Goal: Transaction & Acquisition: Obtain resource

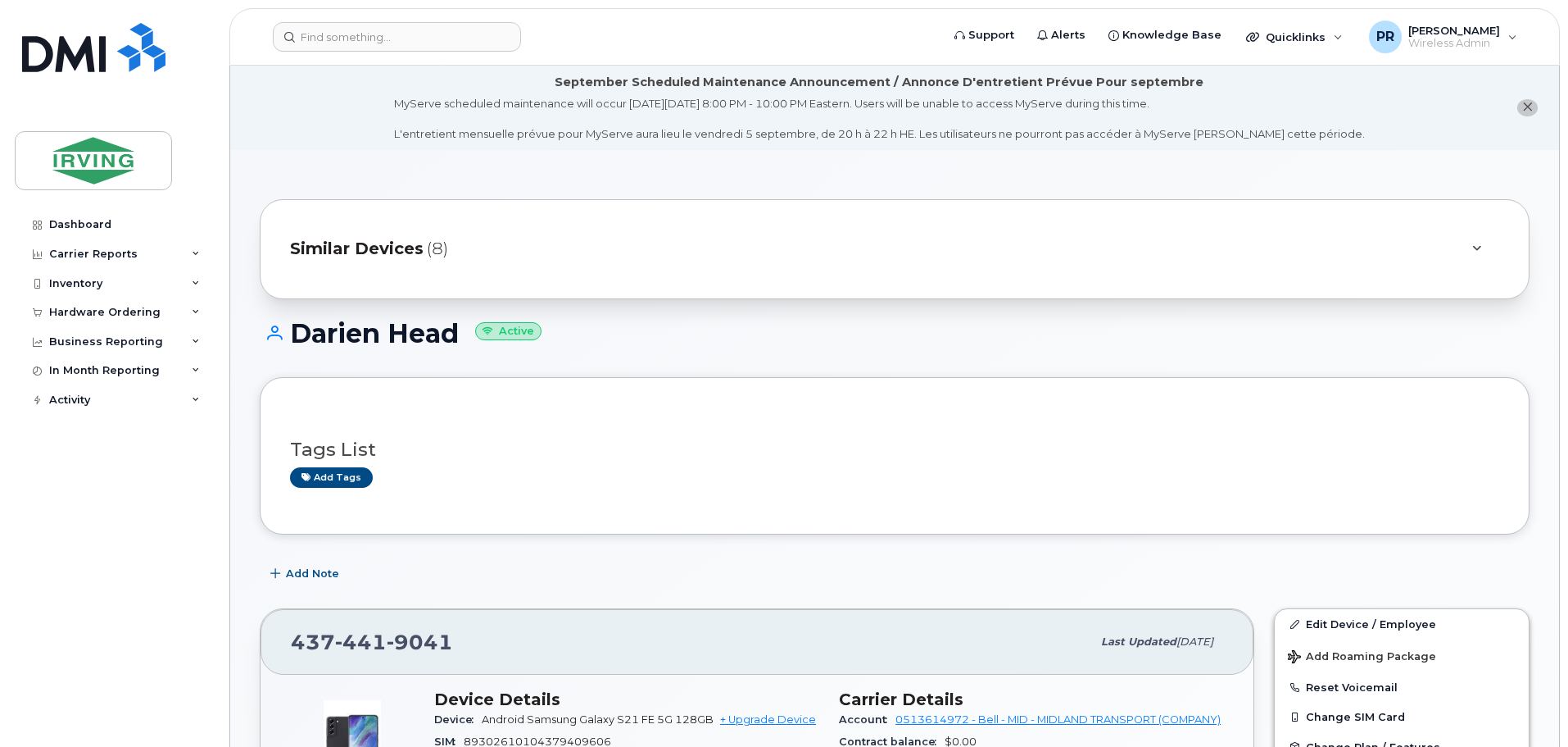
scroll to position [410, 0]
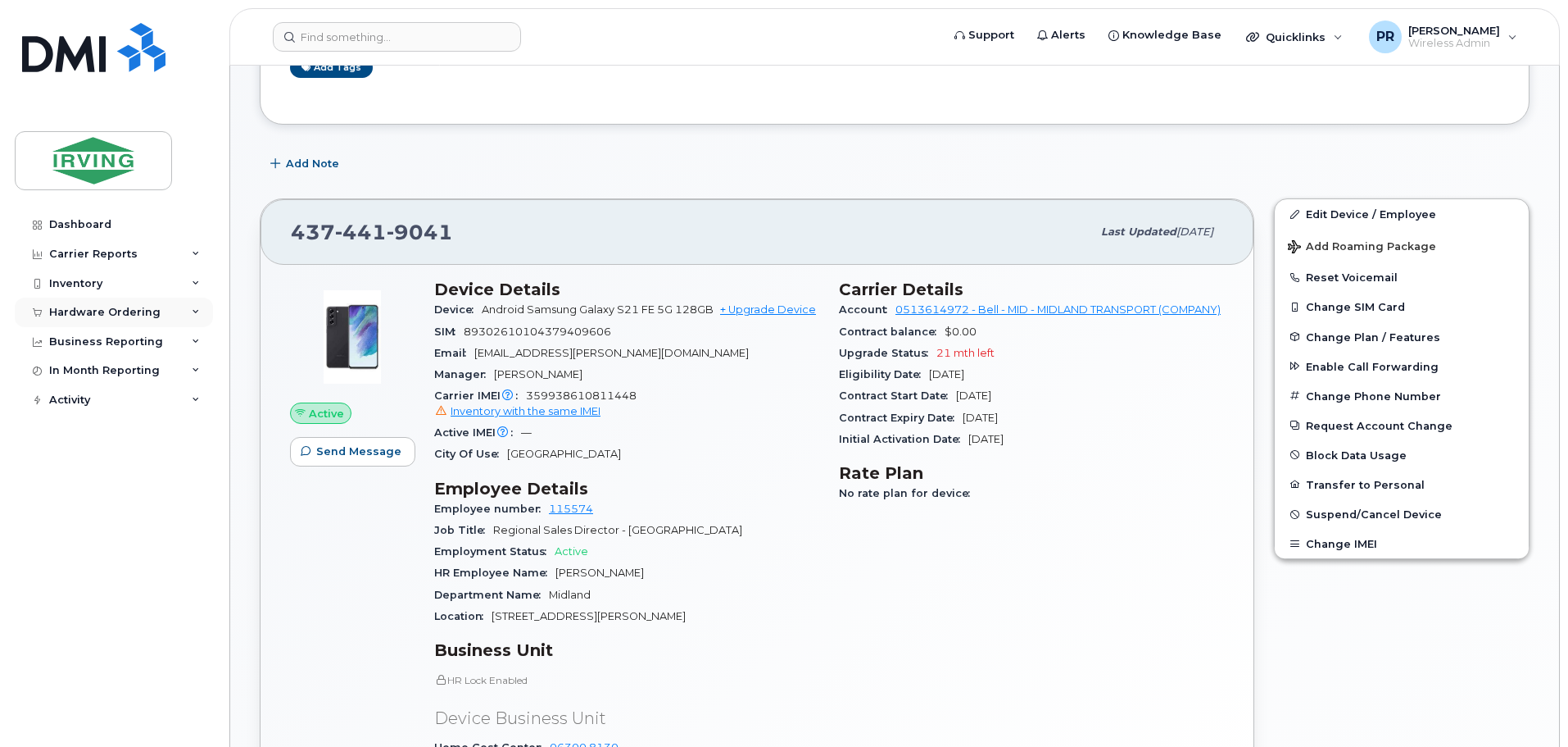
click at [86, 308] on div "Hardware Ordering" at bounding box center [104, 312] width 111 height 13
click at [82, 370] on div "Orders" at bounding box center [76, 373] width 40 height 15
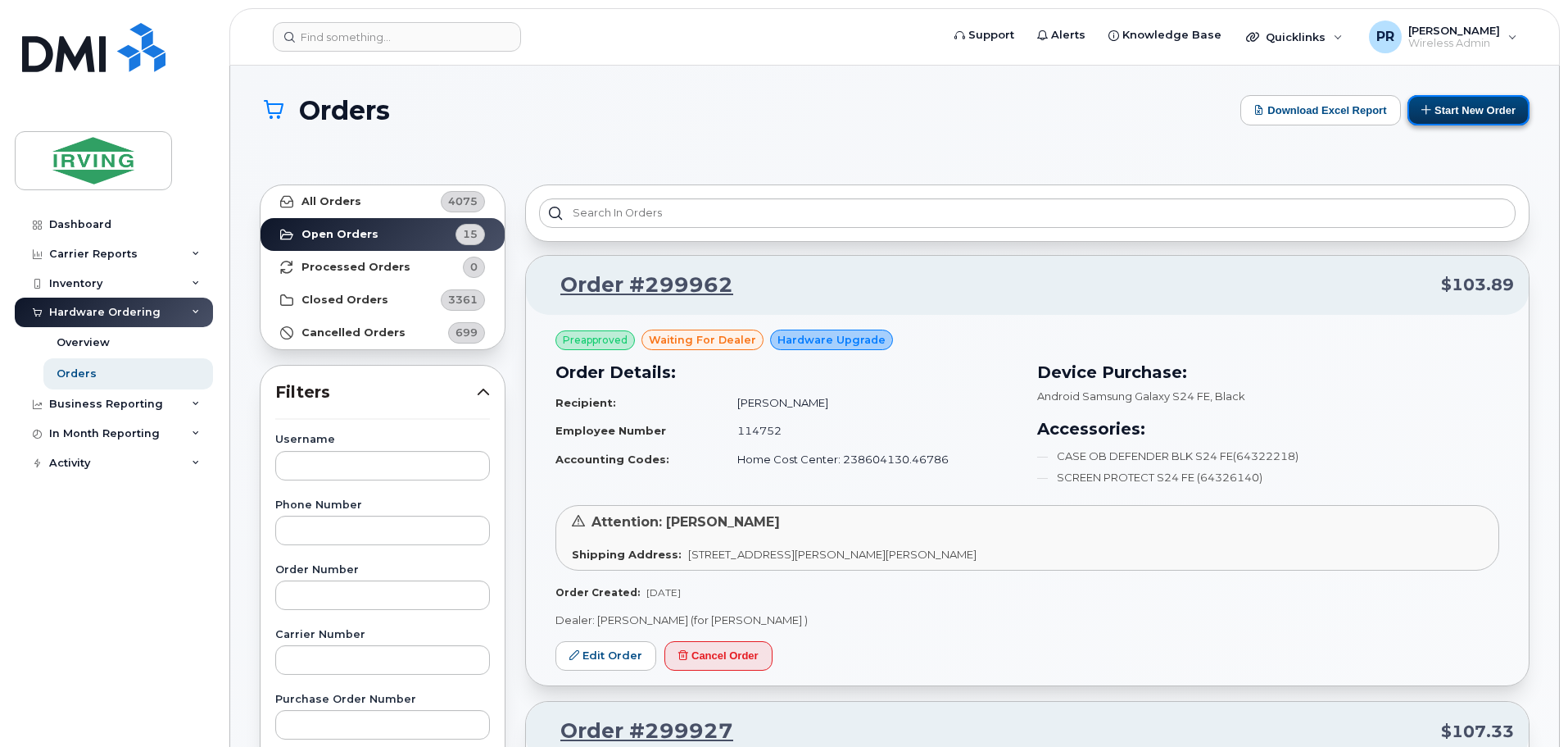
click at [1447, 112] on button "Start New Order" at bounding box center [1468, 110] width 122 height 30
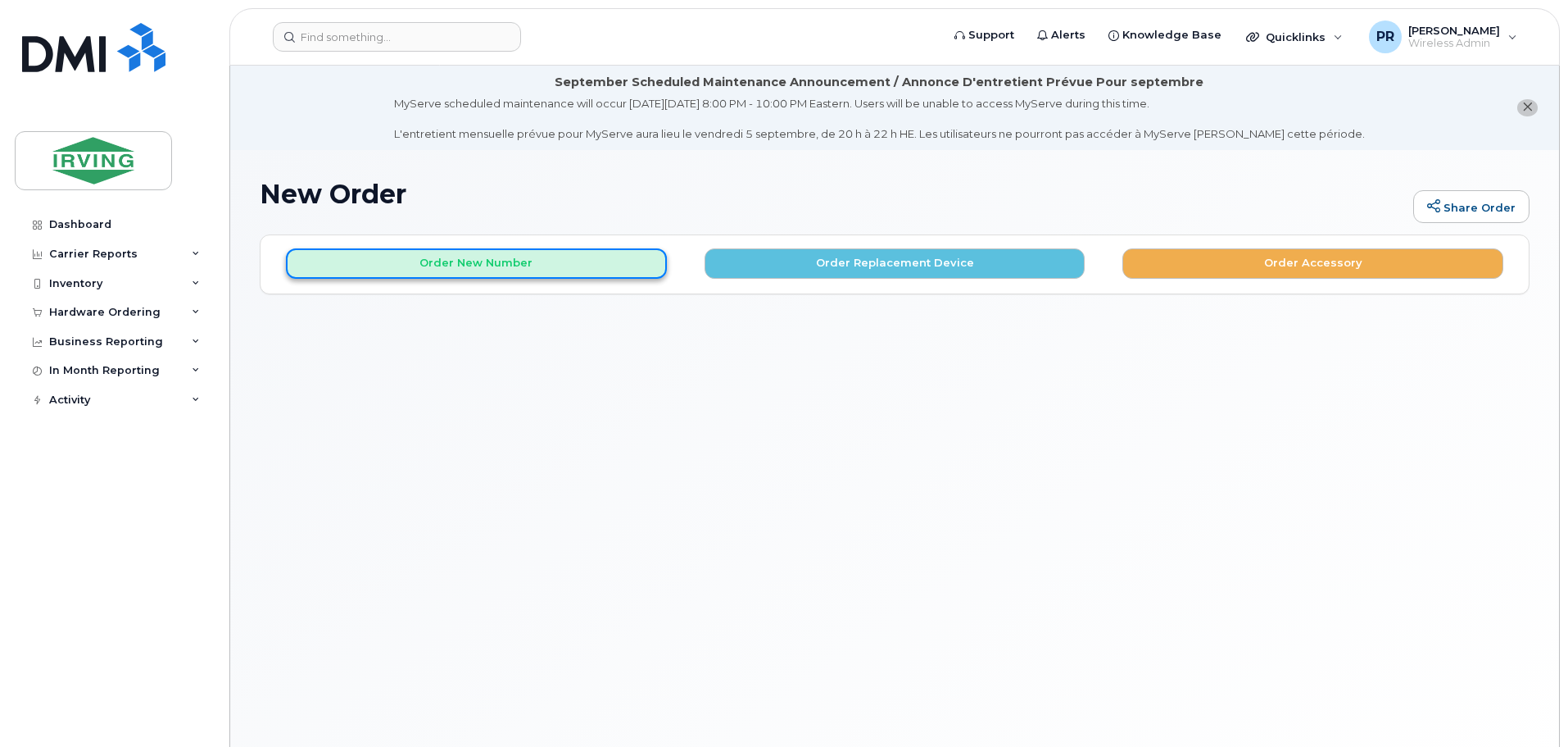
click at [515, 258] on button "Order New Number" at bounding box center [476, 263] width 381 height 30
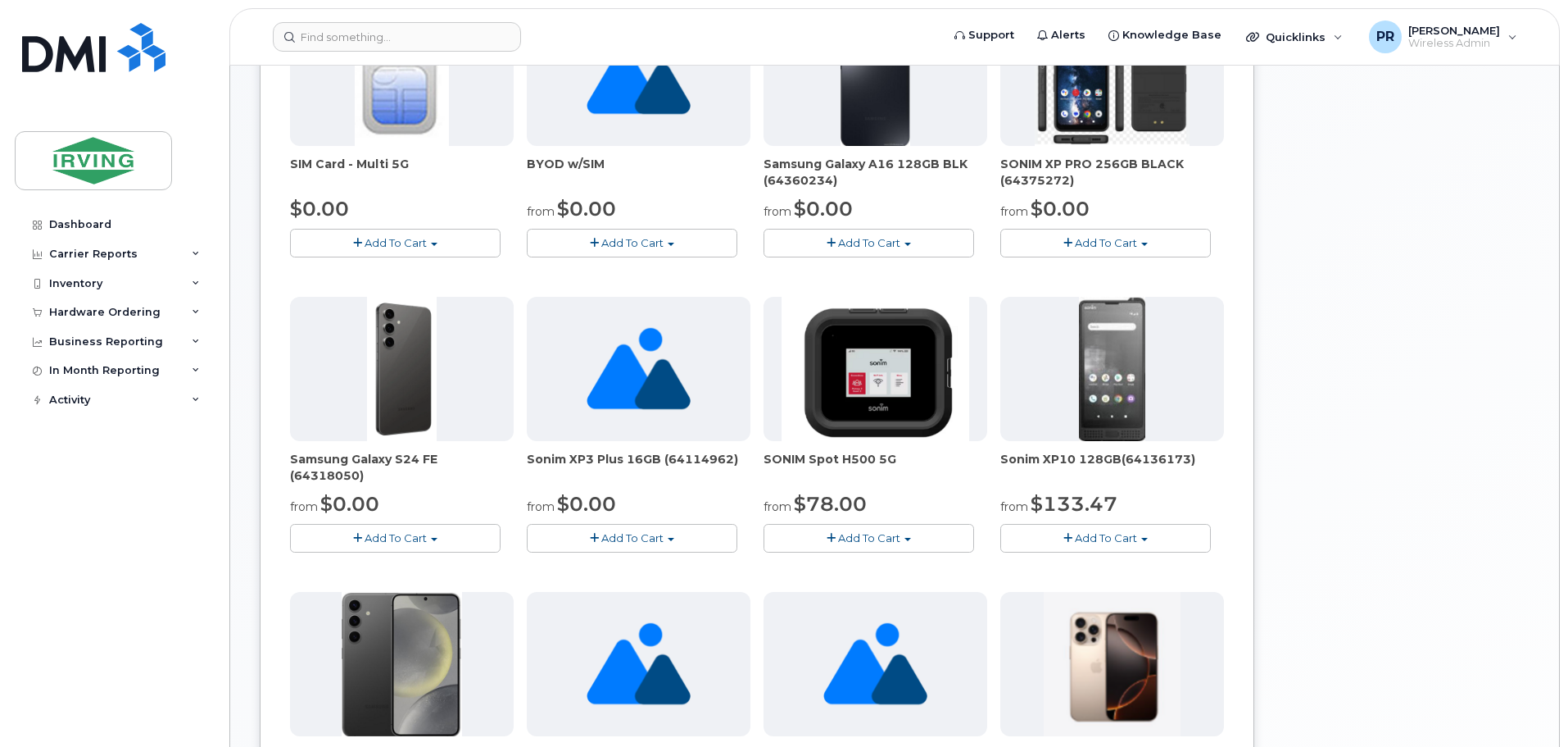
scroll to position [574, 0]
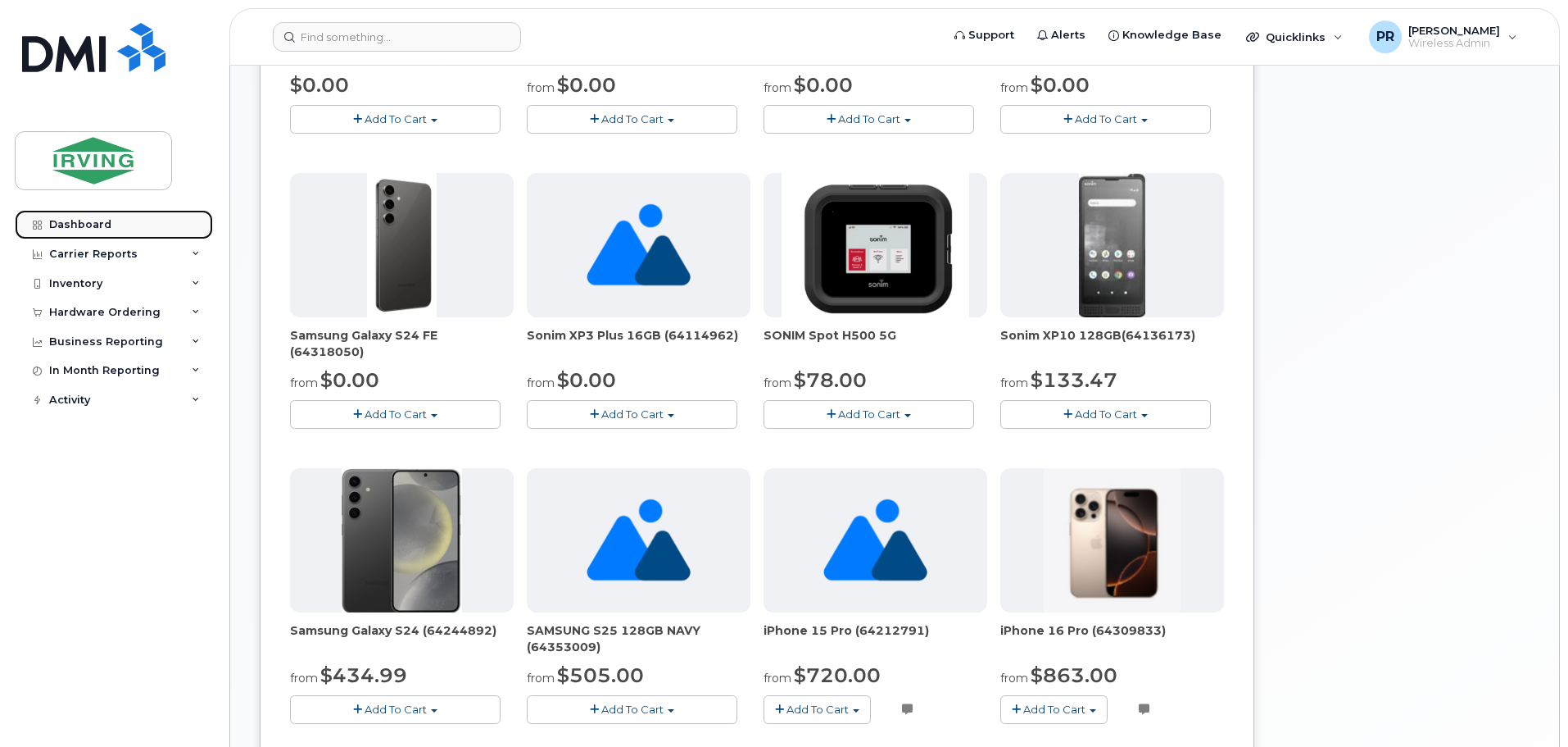
click at [96, 220] on div "Dashboard" at bounding box center [80, 224] width 62 height 13
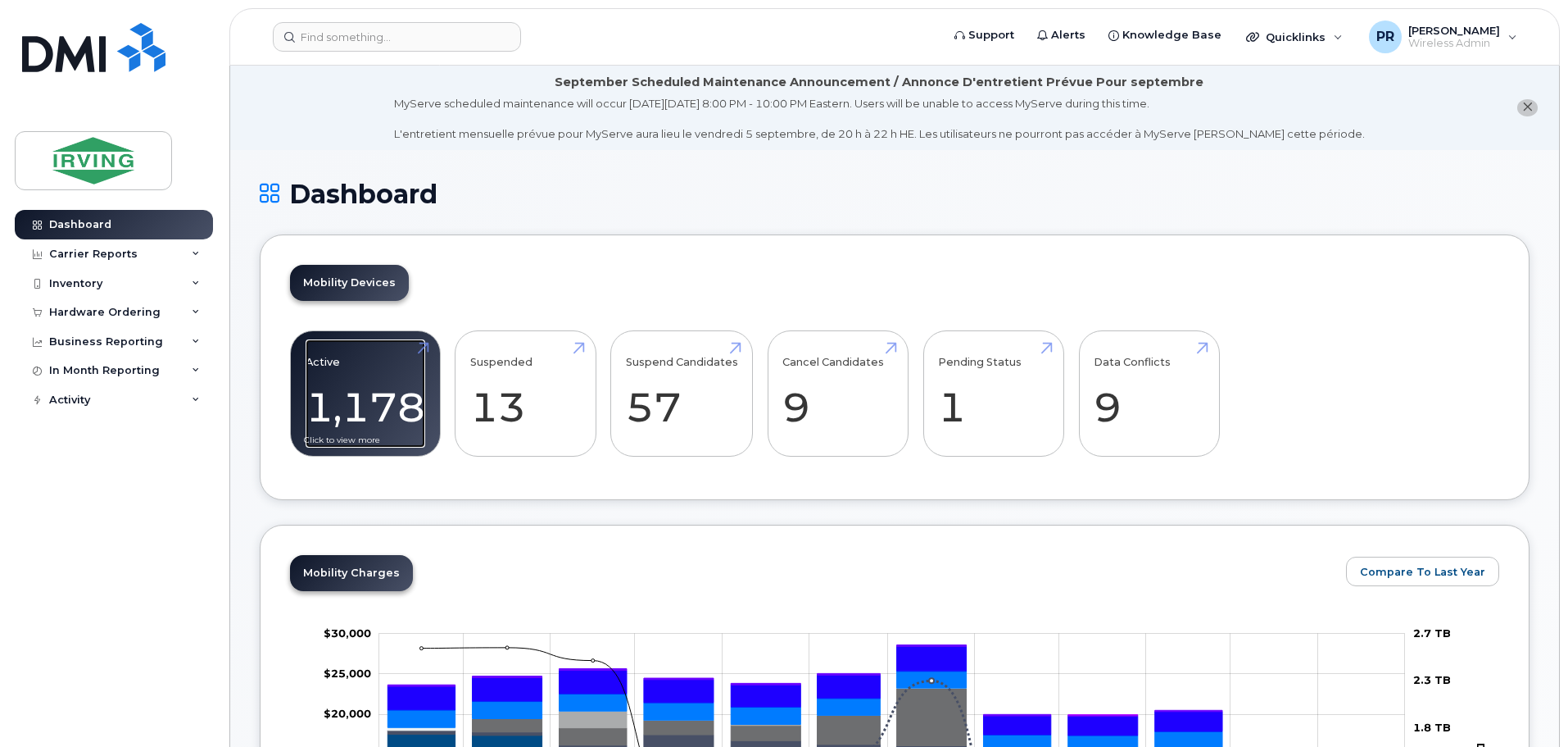
click at [373, 391] on link "Active 1,178 -86%" at bounding box center [365, 392] width 120 height 108
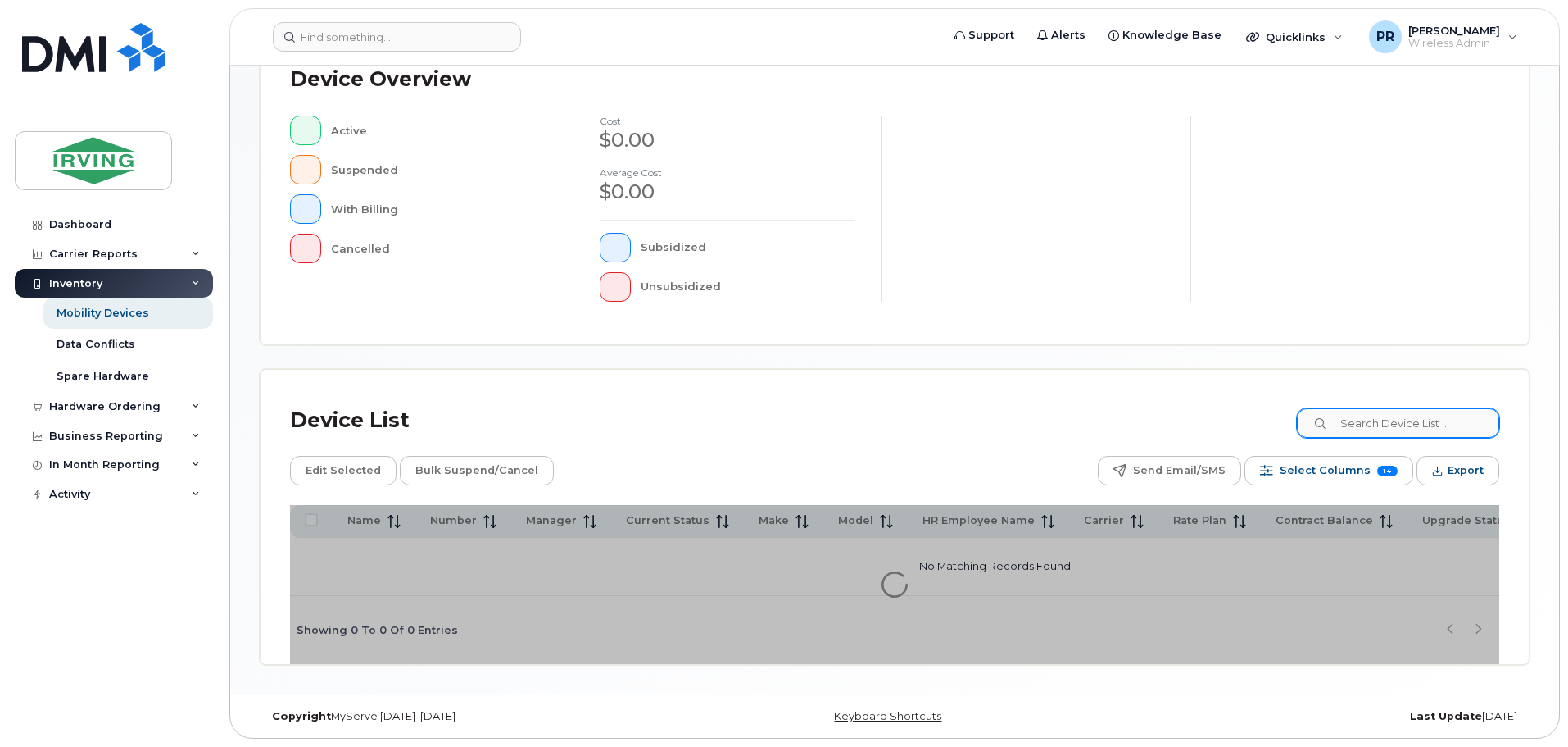
scroll to position [386, 0]
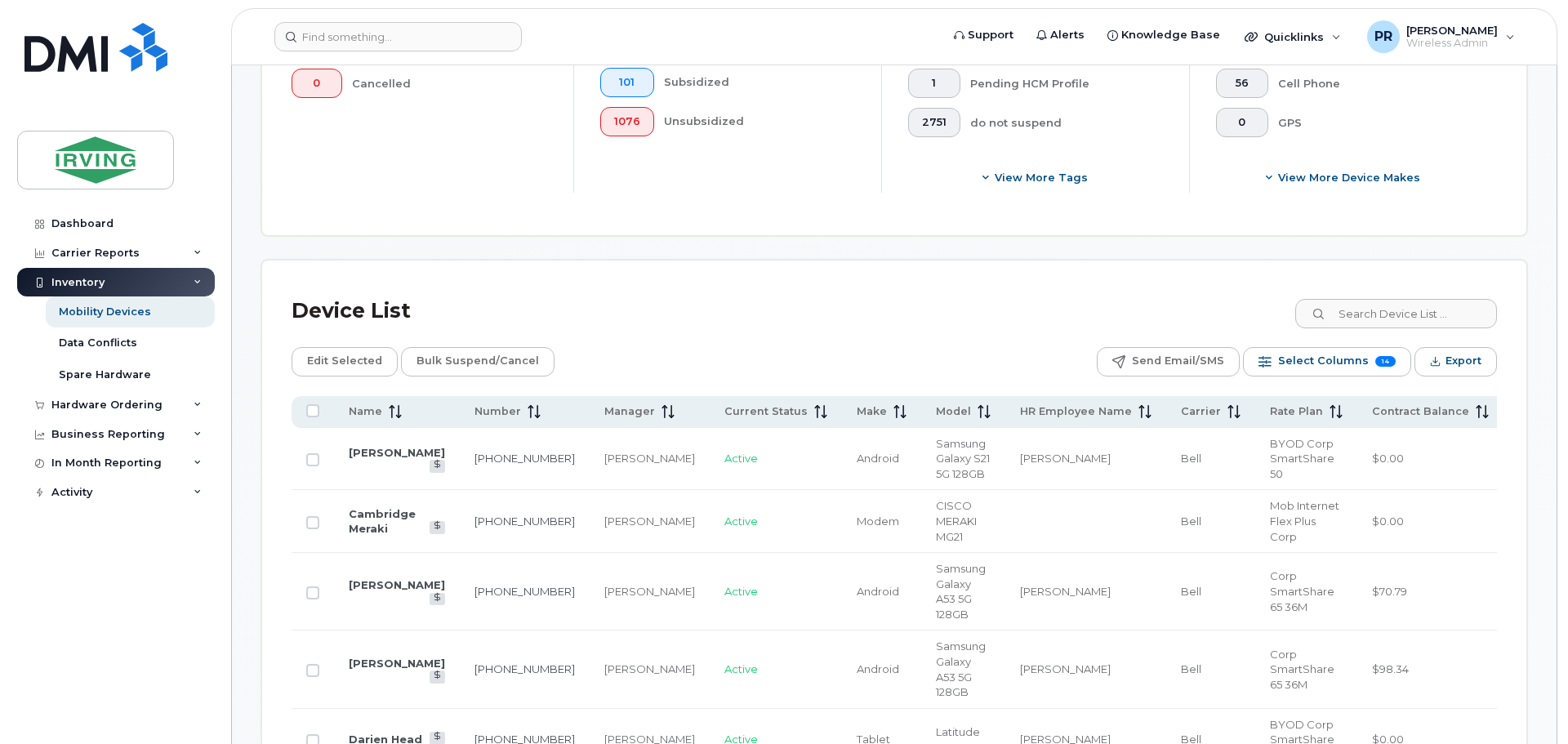
scroll to position [547, 0]
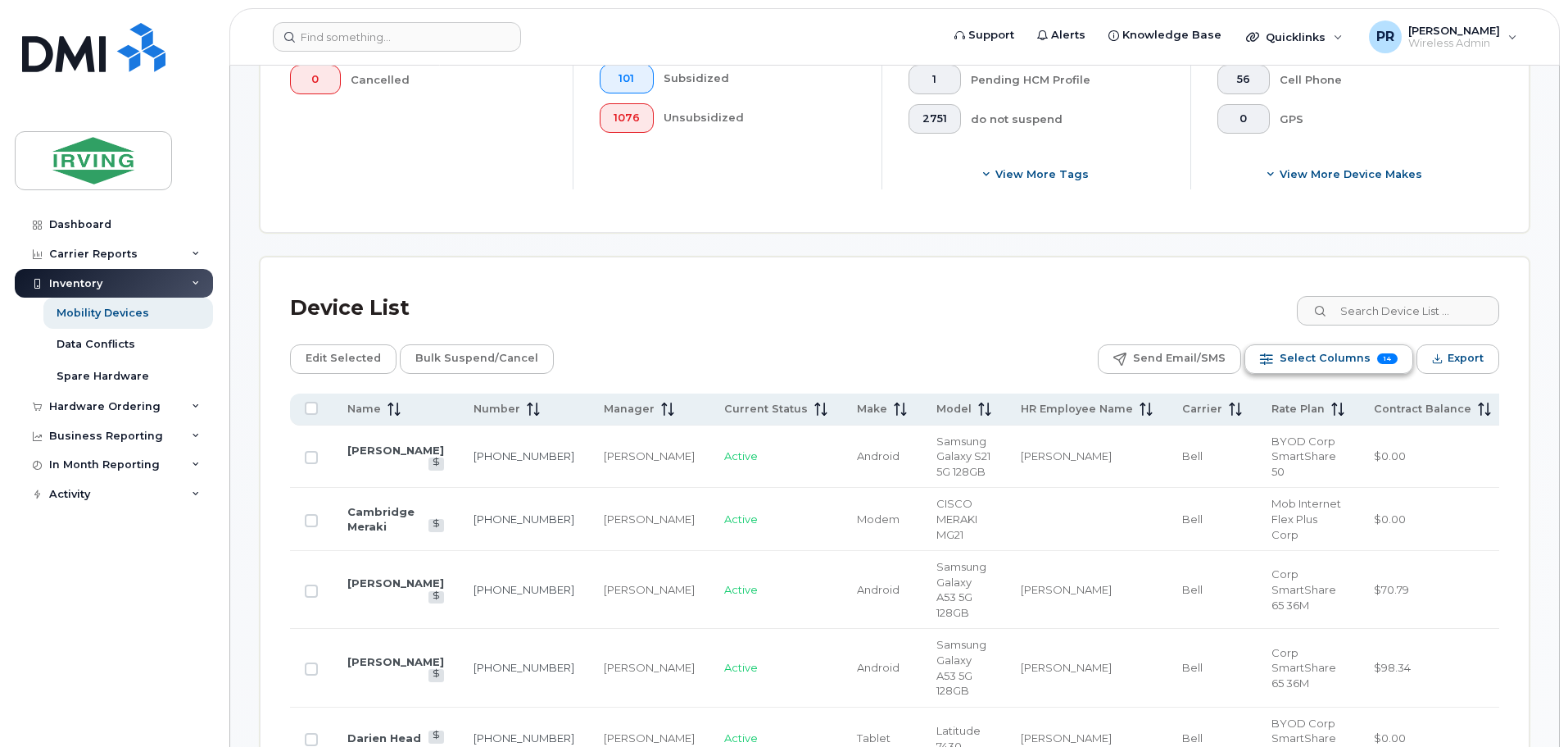
click at [1324, 365] on span "Select Columns" at bounding box center [1325, 357] width 91 height 24
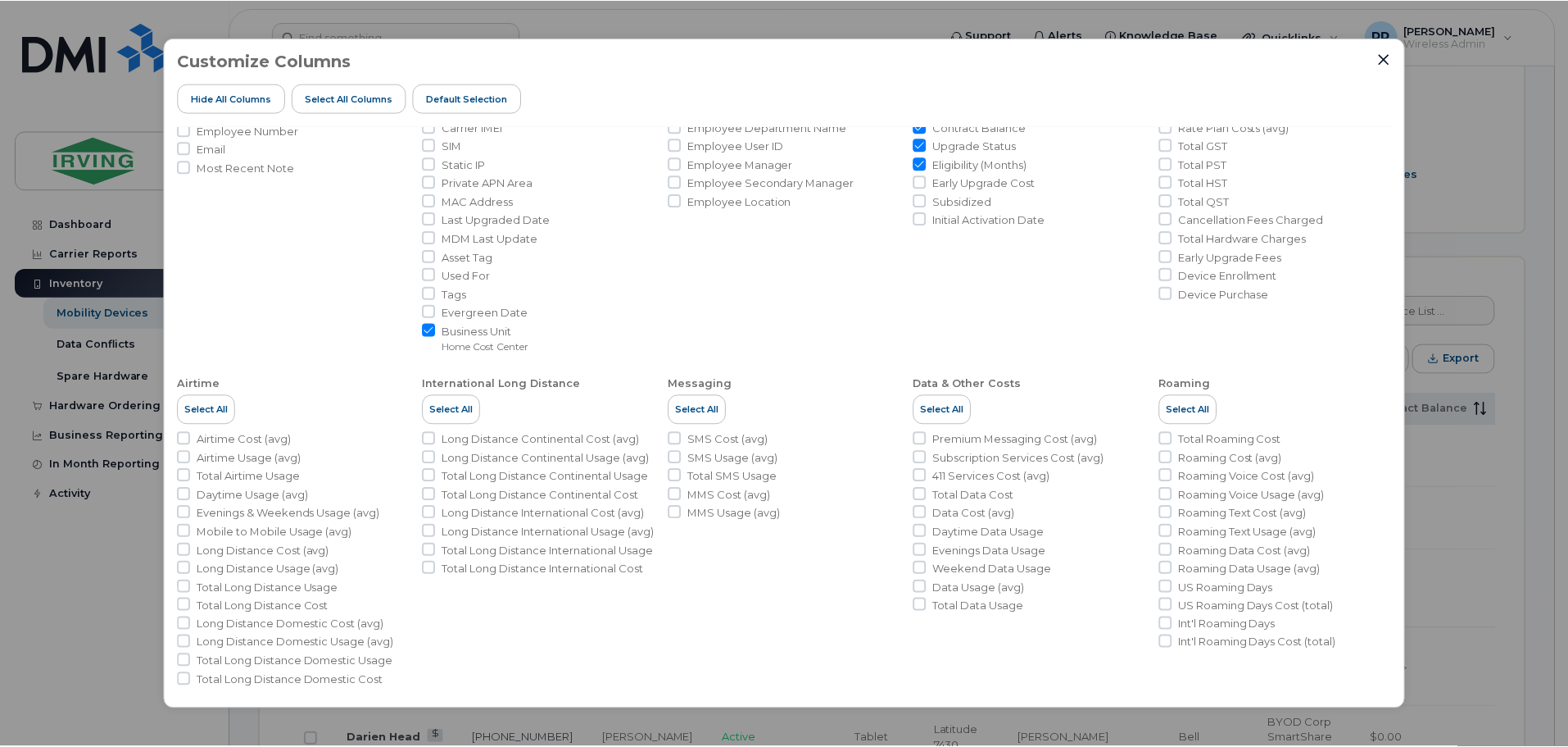
scroll to position [180, 0]
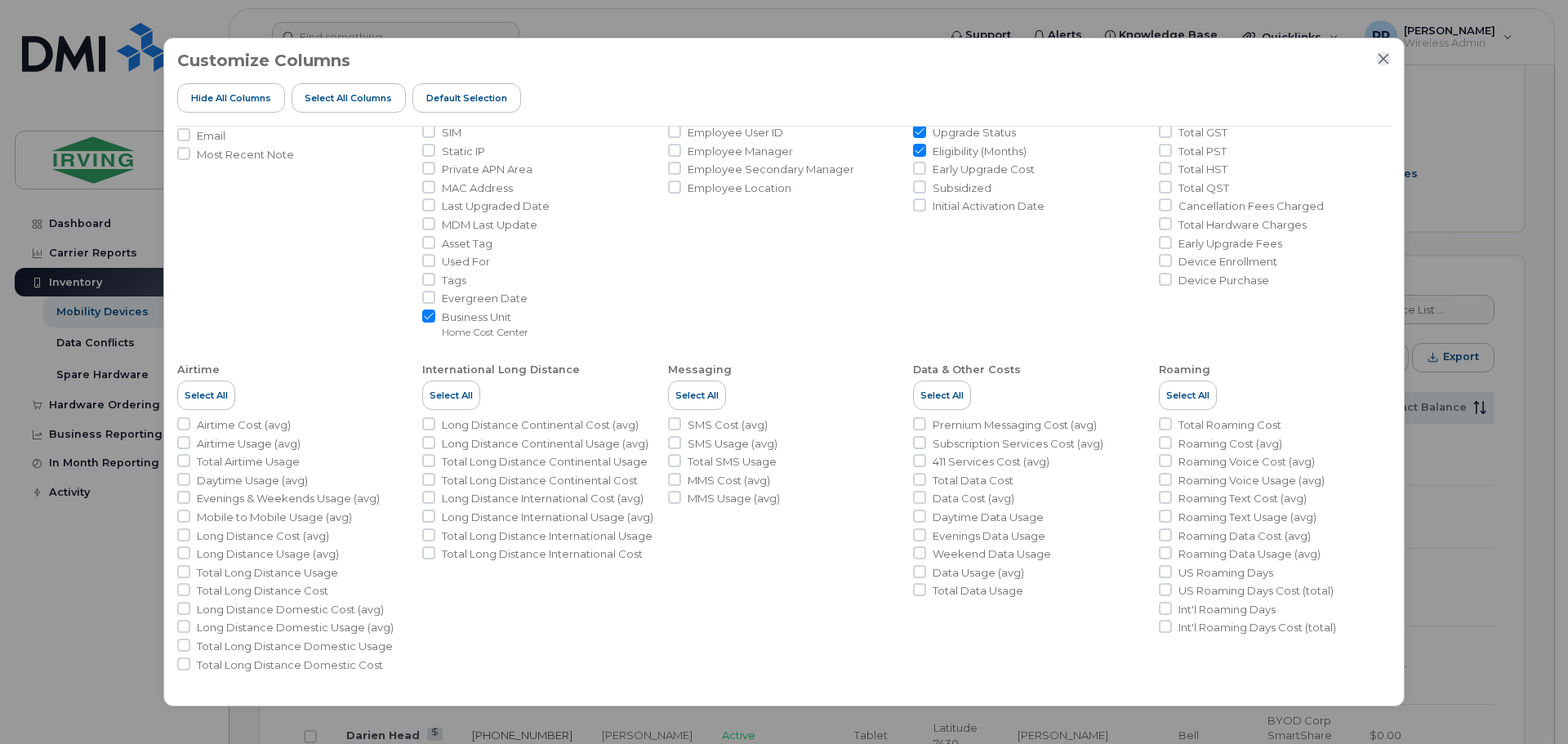
click at [1379, 56] on icon "Close" at bounding box center [1383, 58] width 13 height 13
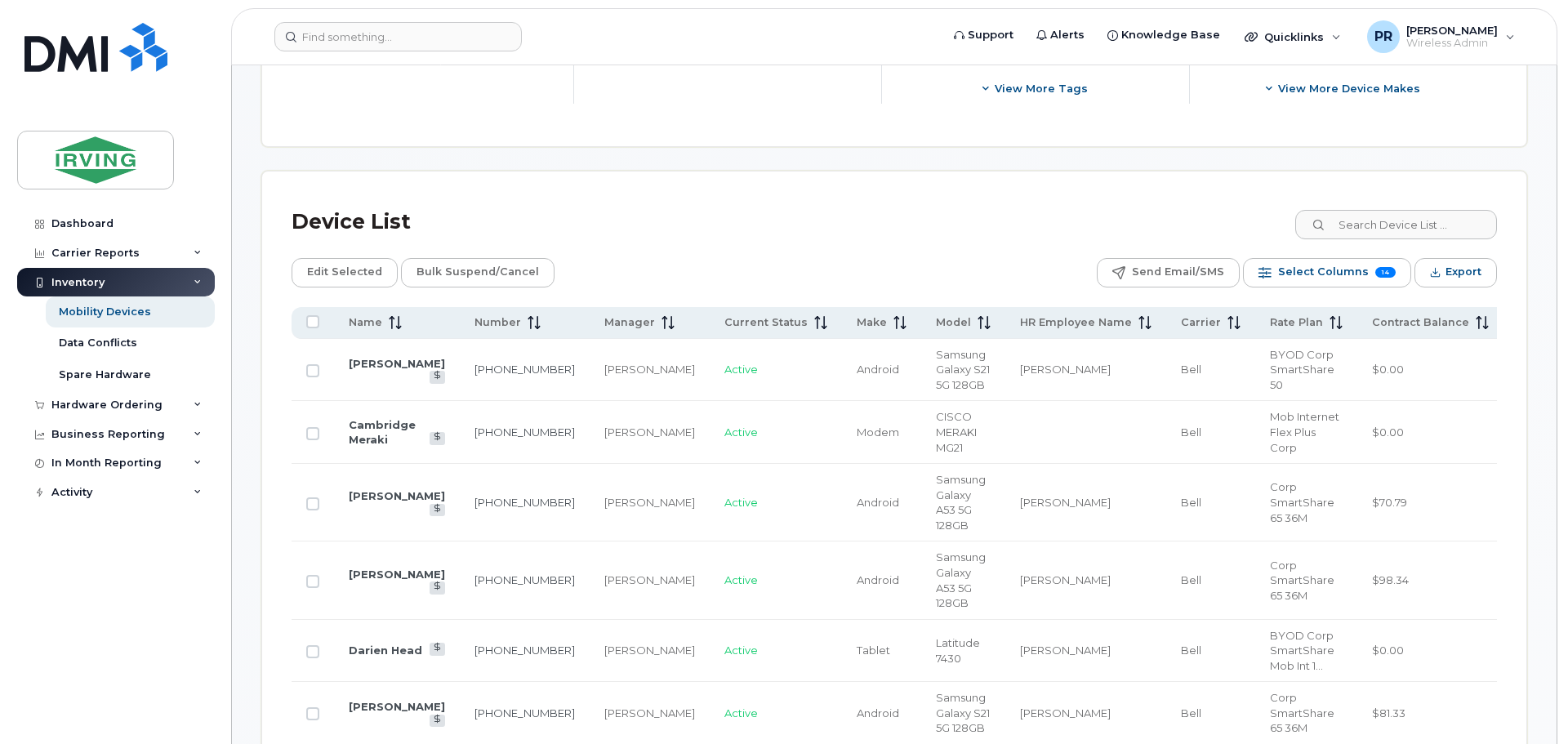
scroll to position [547, 0]
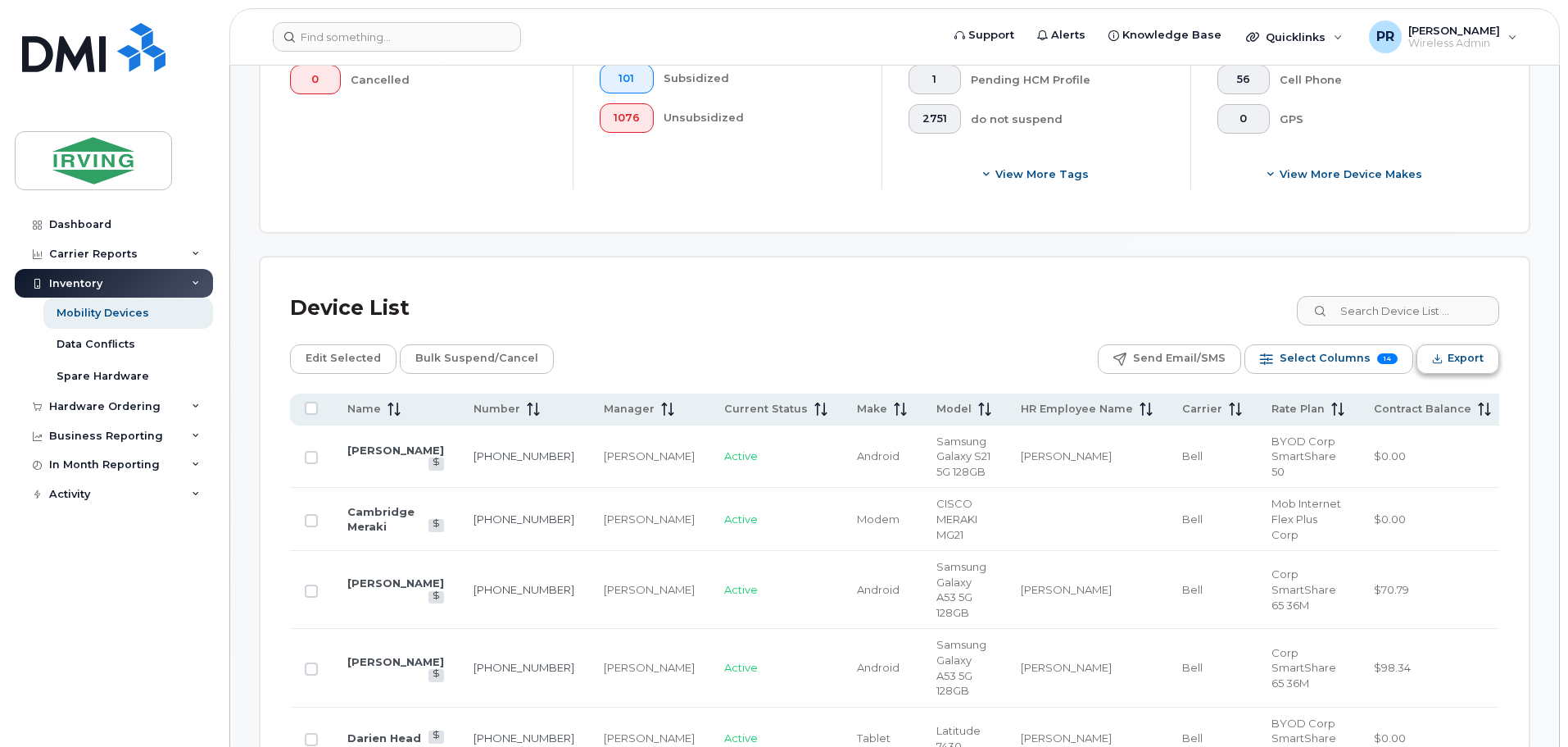
click at [1461, 353] on span "Export" at bounding box center [1465, 357] width 36 height 24
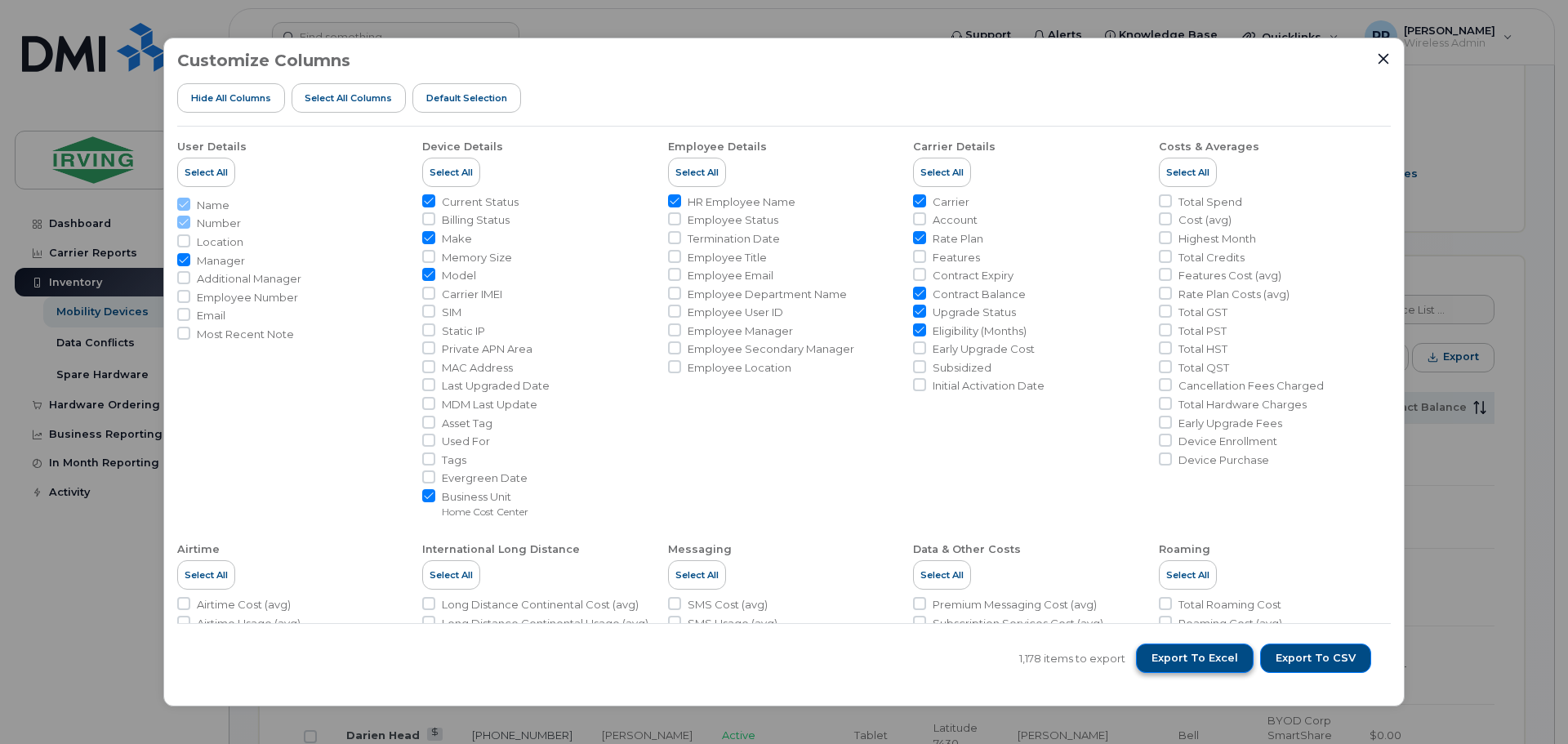
click at [1233, 656] on span "Export to Excel" at bounding box center [1194, 658] width 86 height 15
click at [1208, 654] on span "Export to Excel" at bounding box center [1194, 658] width 86 height 15
